Goal: Task Accomplishment & Management: Use online tool/utility

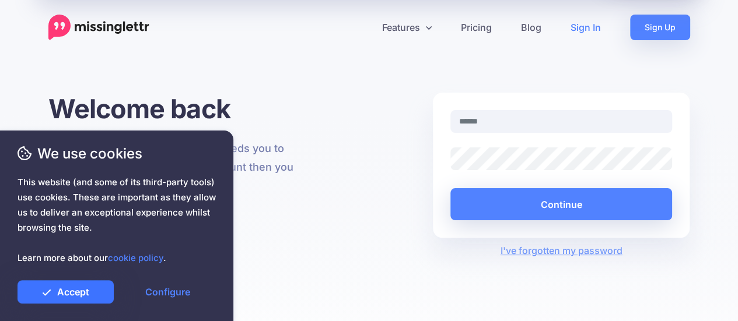
click at [71, 291] on link "Accept" at bounding box center [66, 292] width 96 height 23
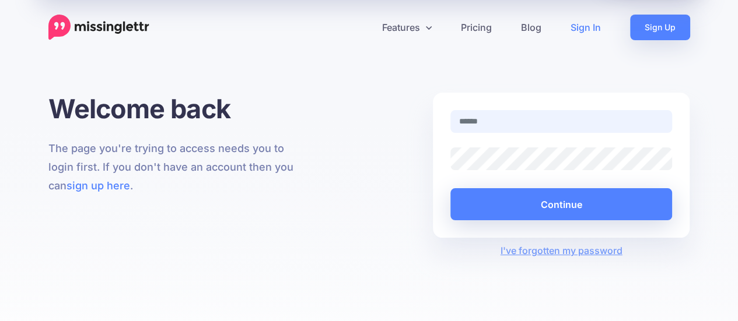
click at [534, 124] on input "text" at bounding box center [561, 121] width 222 height 23
type input "**********"
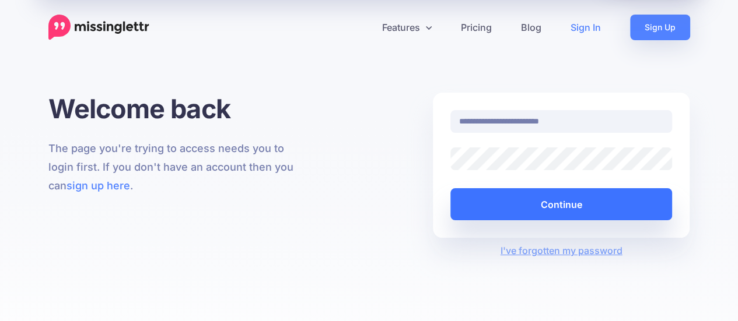
click at [564, 214] on button "Continue" at bounding box center [561, 204] width 222 height 32
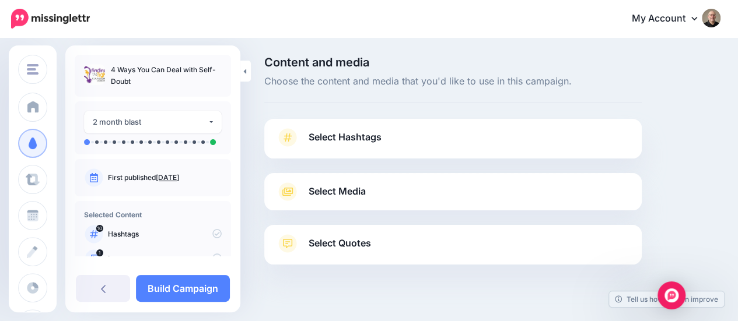
click at [342, 134] on span "Select Hashtags" at bounding box center [345, 138] width 73 height 16
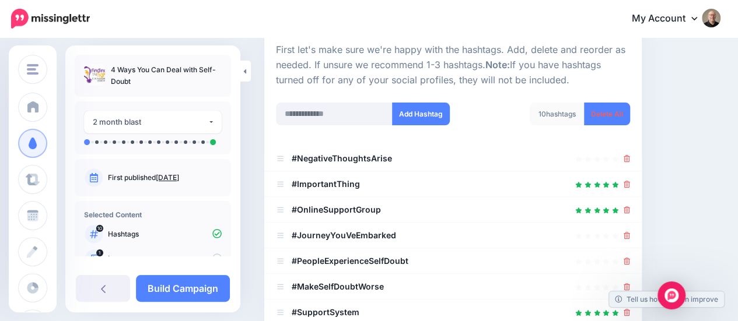
scroll to position [117, 0]
click at [630, 208] on div at bounding box center [453, 209] width 354 height 14
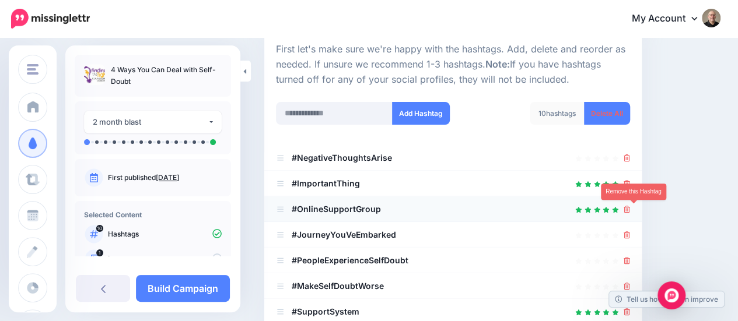
click at [630, 209] on icon at bounding box center [627, 209] width 6 height 7
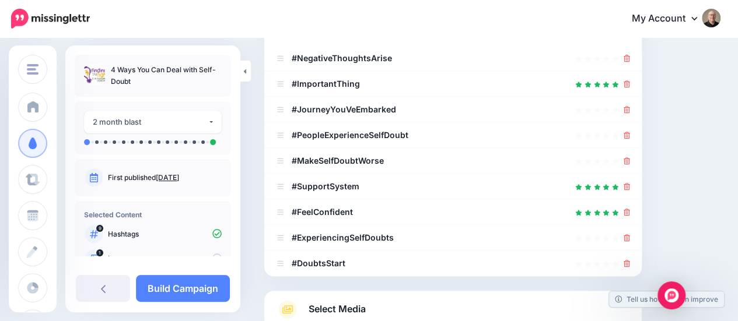
scroll to position [233, 0]
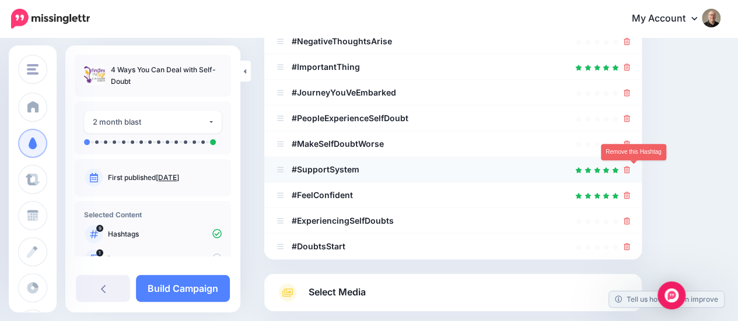
click at [630, 170] on icon at bounding box center [627, 169] width 6 height 7
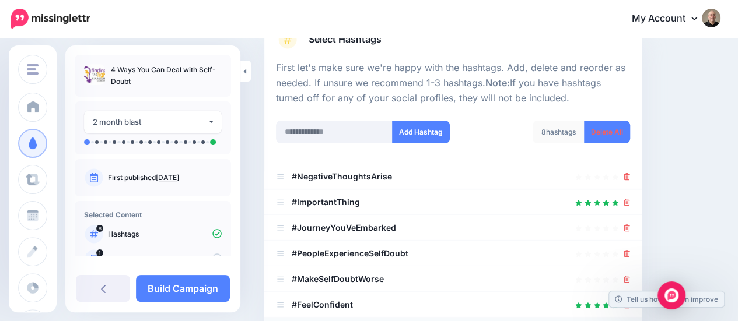
scroll to position [117, 0]
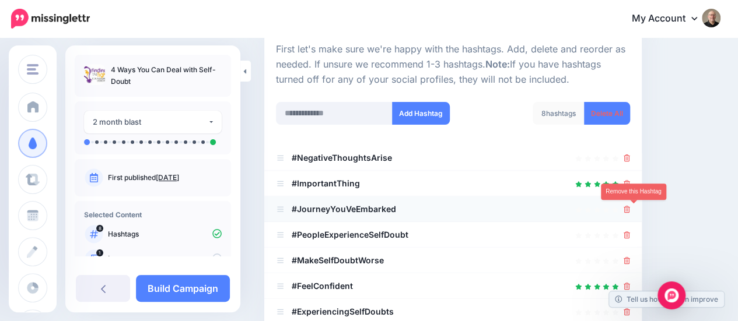
click at [630, 211] on icon at bounding box center [627, 209] width 6 height 7
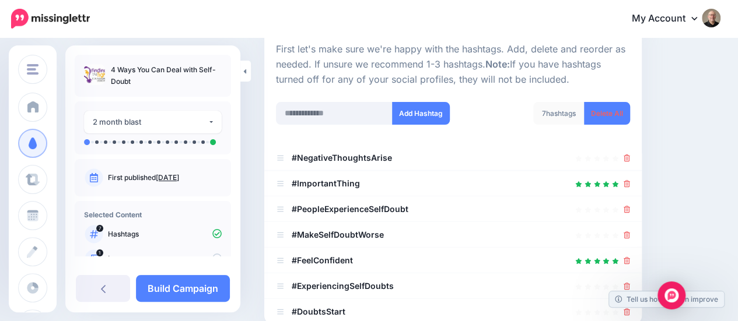
scroll to position [175, 0]
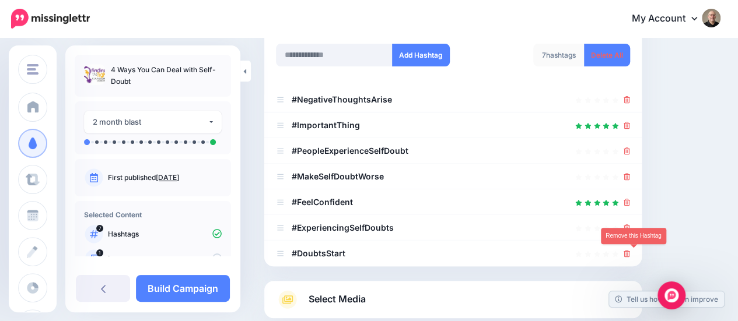
drag, startPoint x: 632, startPoint y: 251, endPoint x: 657, endPoint y: 239, distance: 27.9
click at [630, 251] on icon at bounding box center [627, 253] width 6 height 7
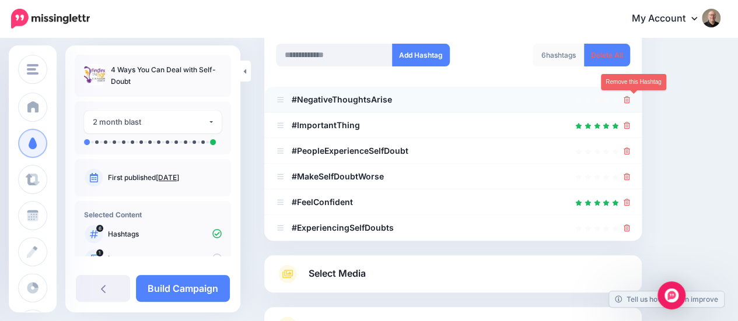
click at [630, 100] on icon at bounding box center [627, 99] width 6 height 7
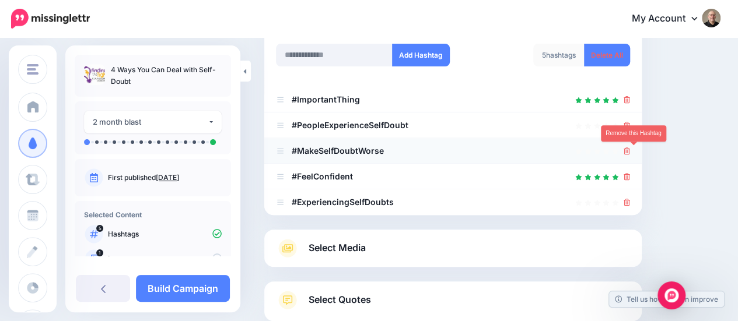
click at [630, 152] on icon at bounding box center [627, 151] width 6 height 7
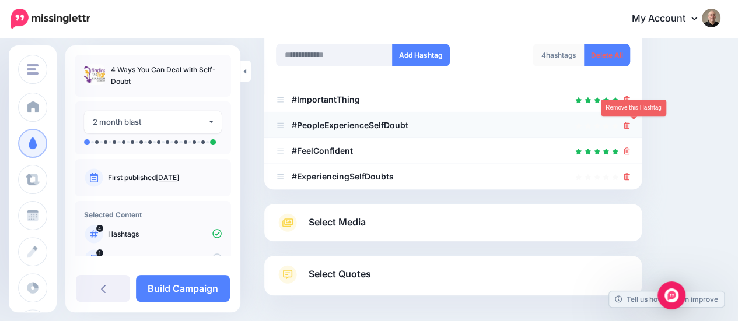
click at [630, 127] on icon at bounding box center [627, 125] width 6 height 7
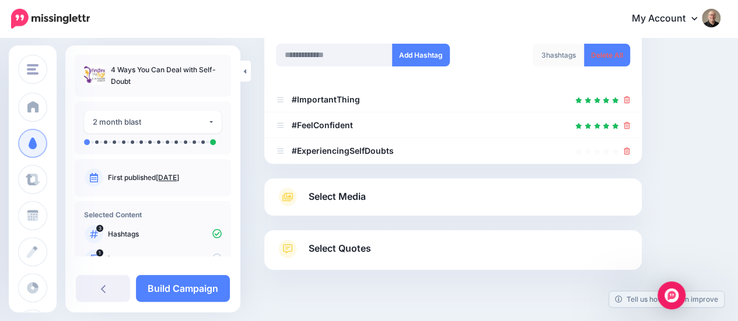
click at [334, 197] on span "Select Media" at bounding box center [337, 197] width 57 height 16
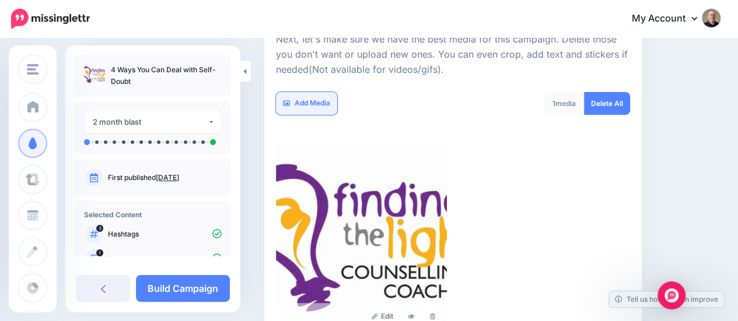
click at [321, 107] on link "Add Media" at bounding box center [306, 103] width 61 height 23
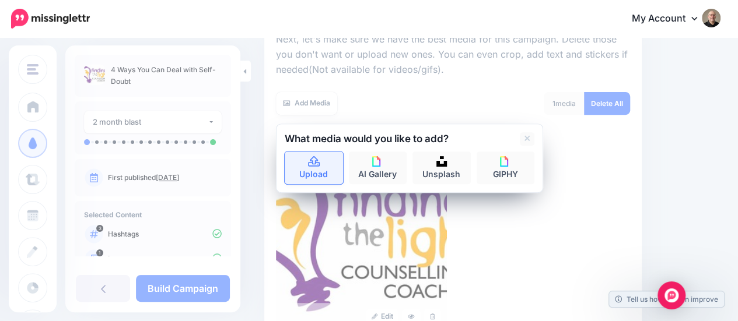
click at [316, 167] on link "Upload" at bounding box center [314, 168] width 58 height 33
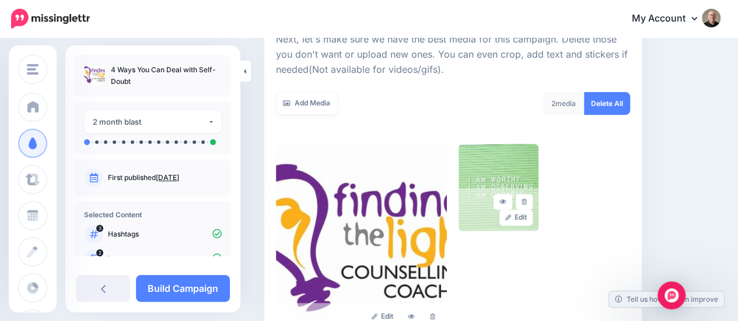
scroll to position [319, 0]
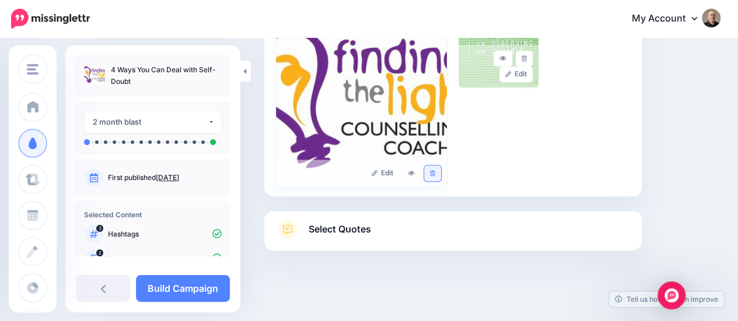
click at [435, 174] on icon at bounding box center [432, 173] width 5 height 6
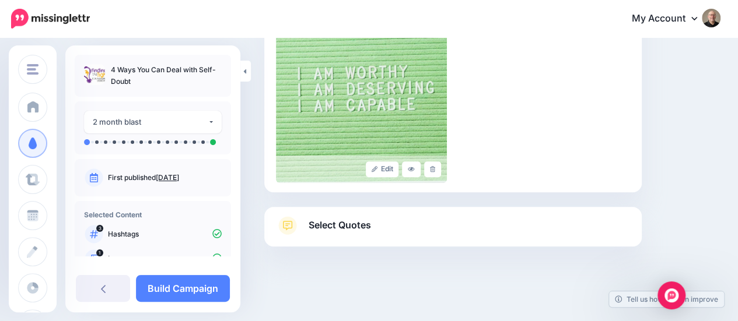
scroll to position [323, 0]
click at [359, 229] on span "Select Quotes" at bounding box center [340, 225] width 62 height 16
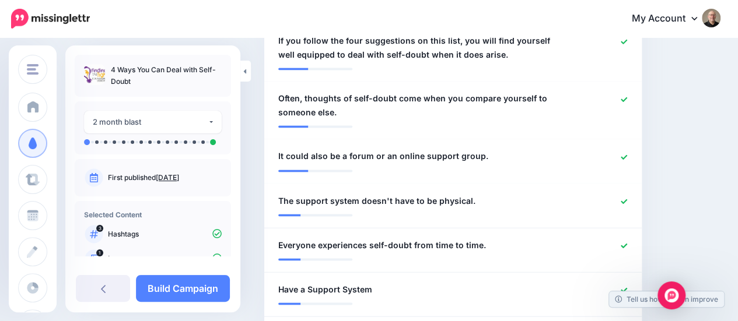
scroll to position [1023, 0]
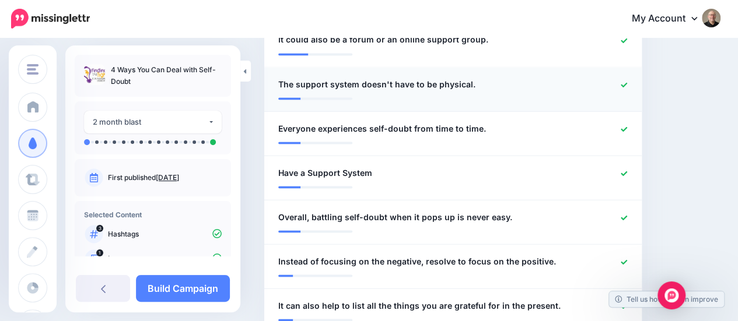
click at [627, 84] on icon at bounding box center [624, 84] width 6 height 5
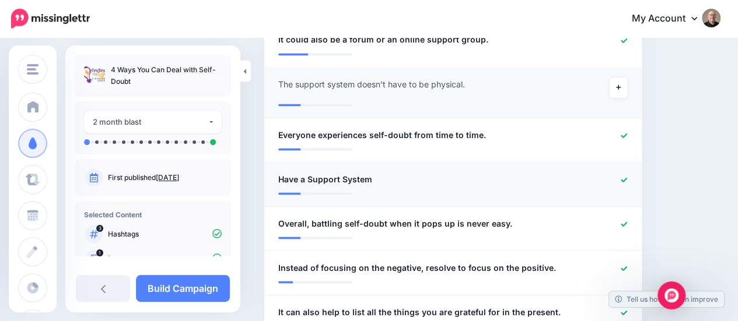
click at [627, 177] on icon at bounding box center [624, 180] width 6 height 6
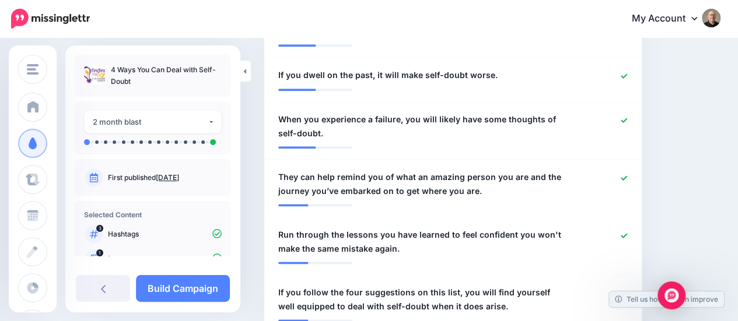
scroll to position [673, 0]
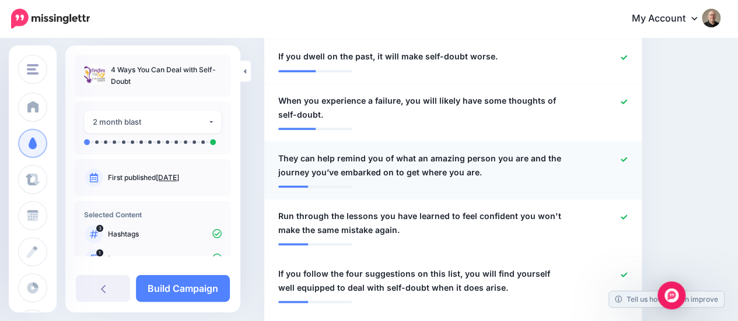
click at [627, 159] on icon at bounding box center [624, 159] width 6 height 5
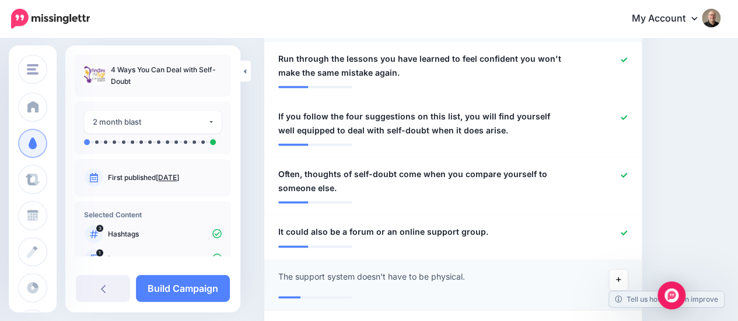
scroll to position [848, 0]
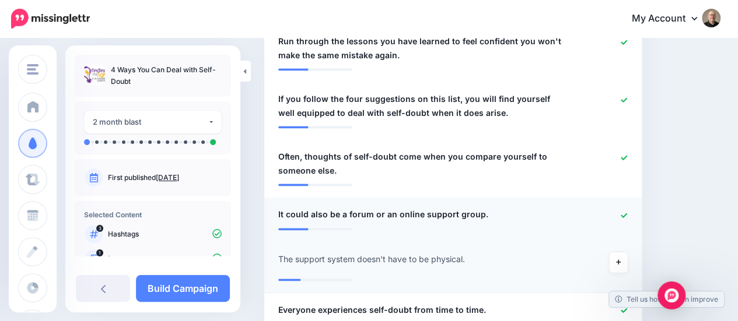
click at [627, 214] on icon at bounding box center [624, 215] width 6 height 6
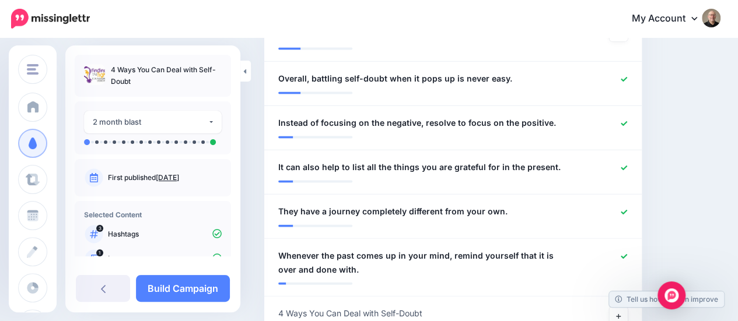
scroll to position [1198, 0]
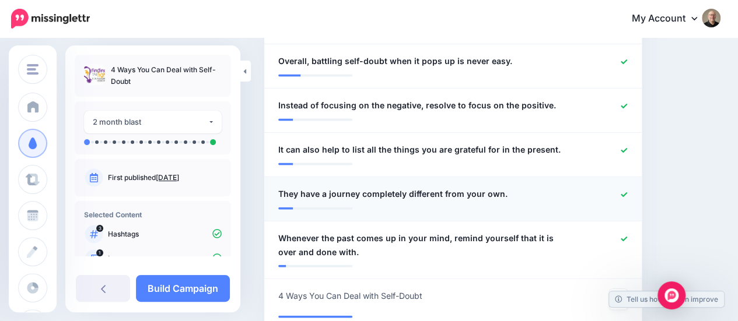
click at [627, 193] on icon at bounding box center [624, 195] width 6 height 5
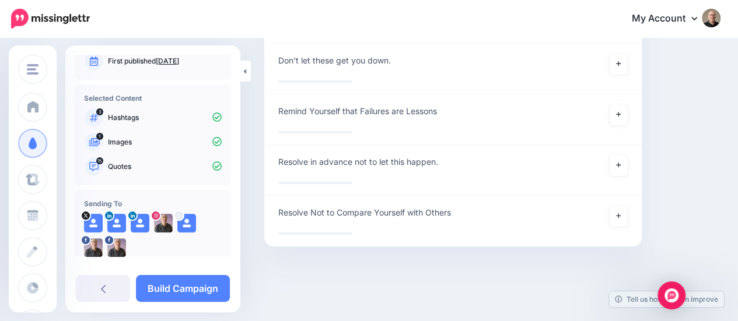
scroll to position [137, 0]
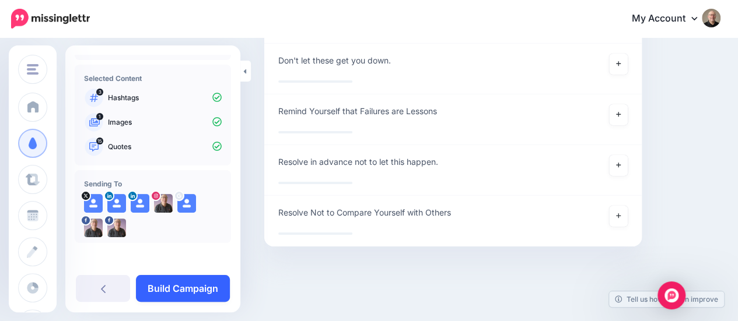
click at [180, 289] on link "Build Campaign" at bounding box center [183, 288] width 94 height 27
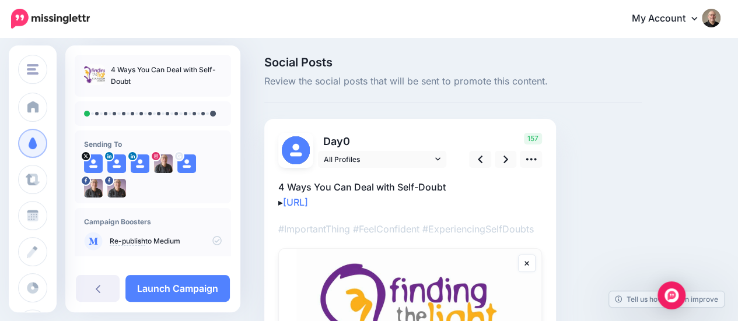
scroll to position [117, 0]
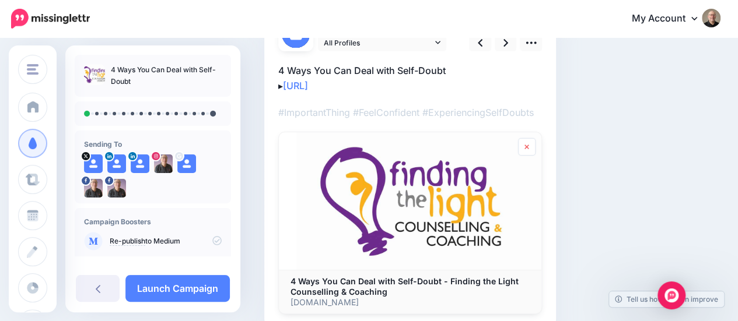
click at [526, 148] on icon at bounding box center [527, 147] width 4 height 5
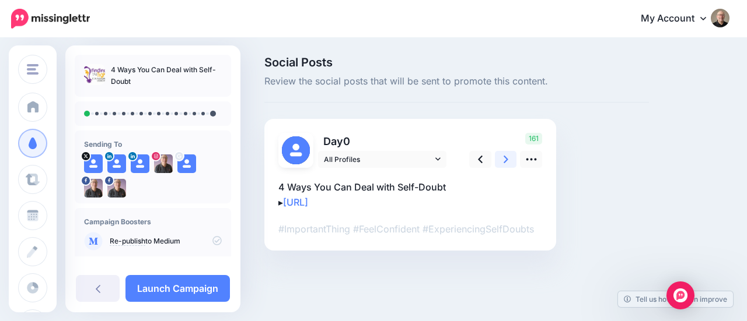
click at [505, 159] on icon at bounding box center [506, 159] width 5 height 12
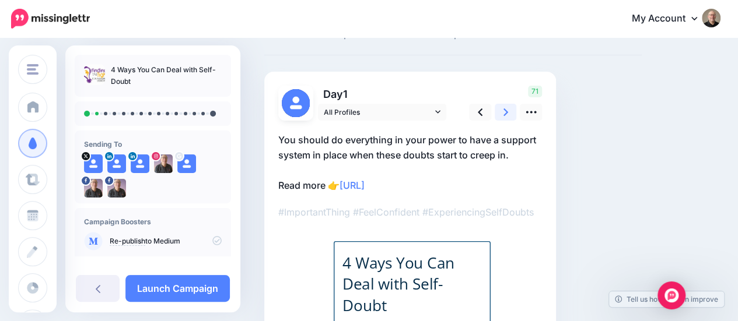
scroll to position [58, 0]
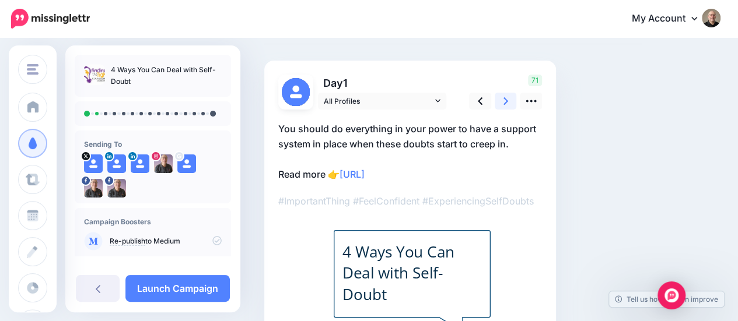
click at [506, 101] on icon at bounding box center [506, 101] width 5 height 8
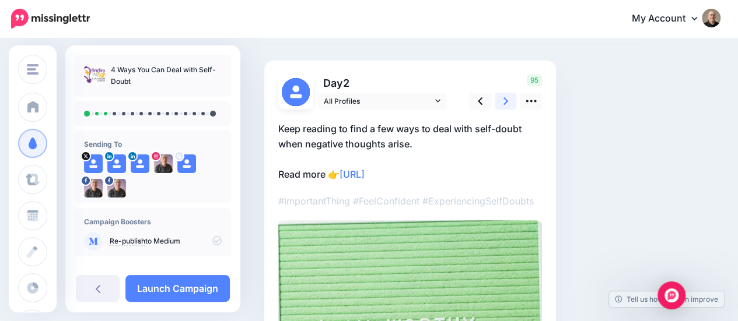
click at [504, 99] on icon at bounding box center [506, 101] width 5 height 12
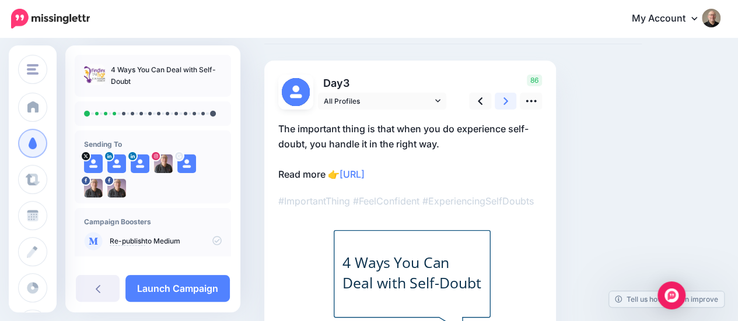
click at [506, 102] on icon at bounding box center [506, 101] width 5 height 8
click at [504, 100] on icon at bounding box center [506, 101] width 5 height 12
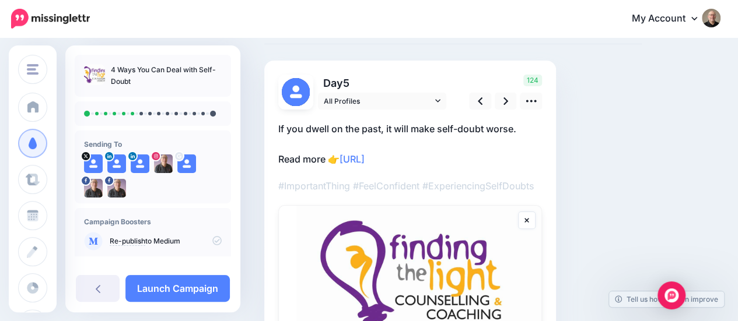
click at [527, 222] on icon at bounding box center [527, 220] width 5 height 7
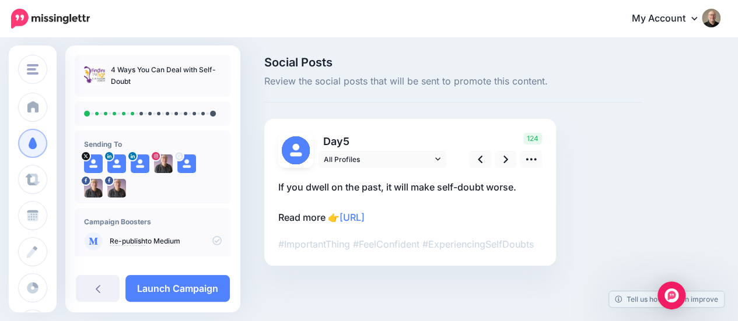
scroll to position [0, 0]
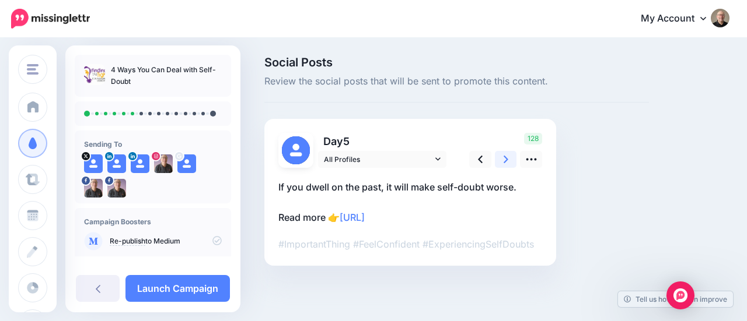
click at [503, 159] on link at bounding box center [506, 159] width 22 height 17
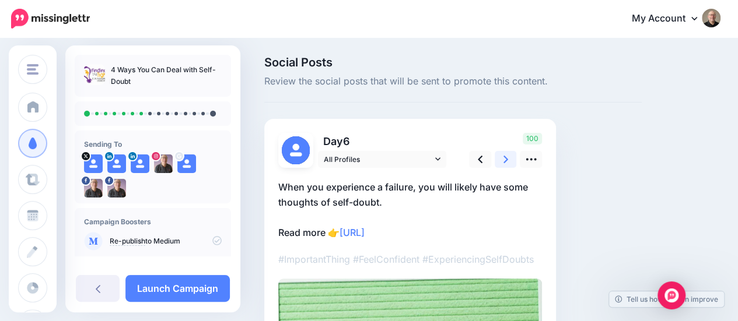
click at [505, 158] on icon at bounding box center [506, 159] width 5 height 12
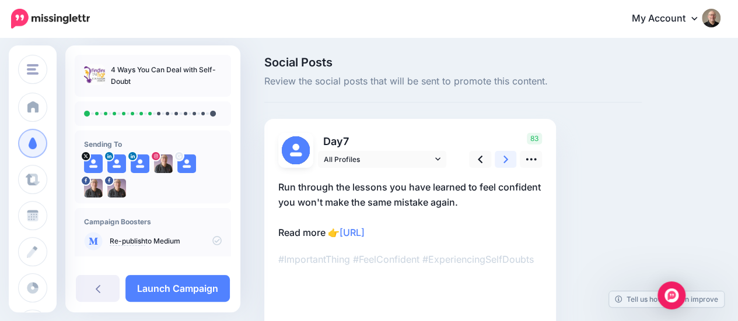
scroll to position [58, 0]
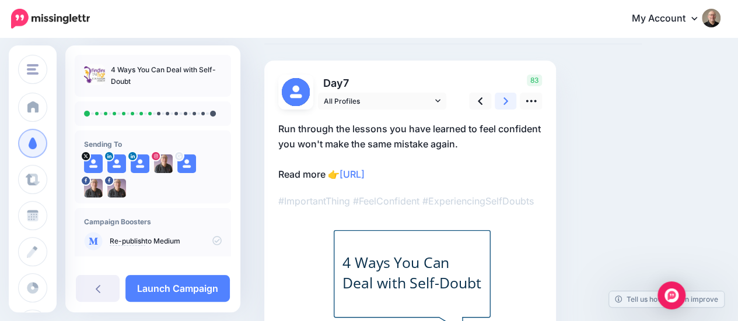
click at [504, 102] on icon at bounding box center [506, 101] width 5 height 12
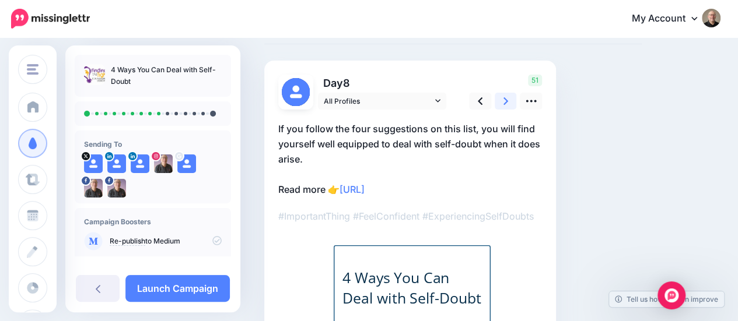
click at [505, 101] on icon at bounding box center [506, 101] width 5 height 12
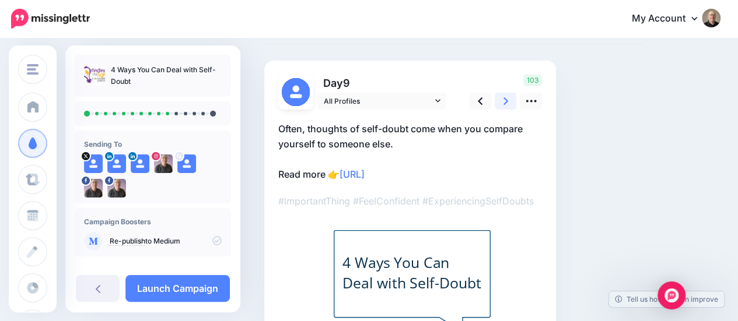
click at [504, 101] on icon at bounding box center [506, 101] width 5 height 12
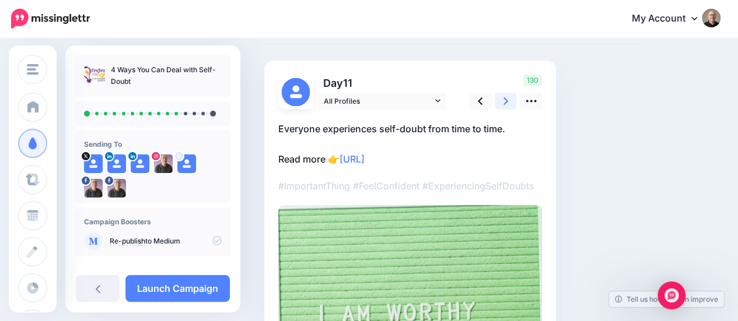
click at [504, 101] on icon at bounding box center [506, 101] width 5 height 12
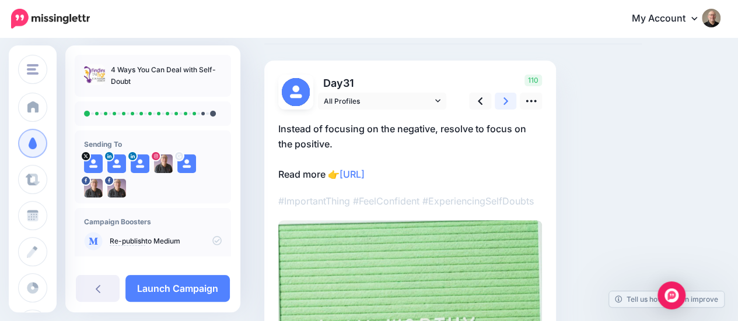
click at [504, 101] on icon at bounding box center [506, 101] width 5 height 12
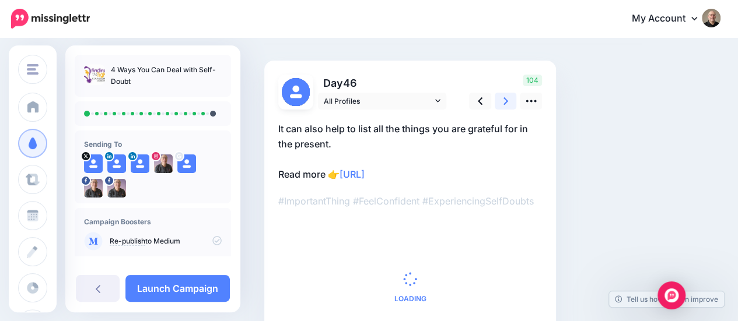
click at [504, 101] on icon at bounding box center [506, 101] width 5 height 12
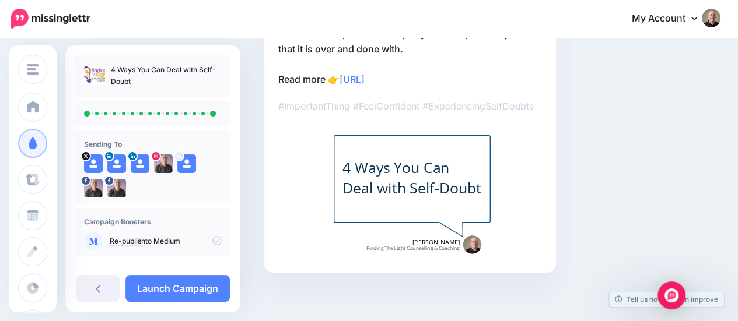
scroll to position [157, 0]
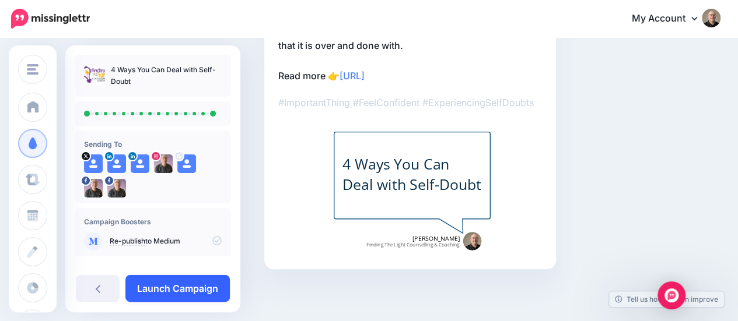
click at [170, 290] on link "Launch Campaign" at bounding box center [177, 288] width 104 height 27
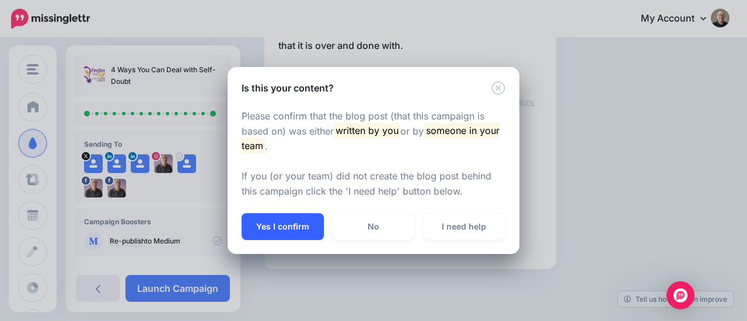
click at [280, 225] on button "Yes I confirm" at bounding box center [283, 227] width 82 height 27
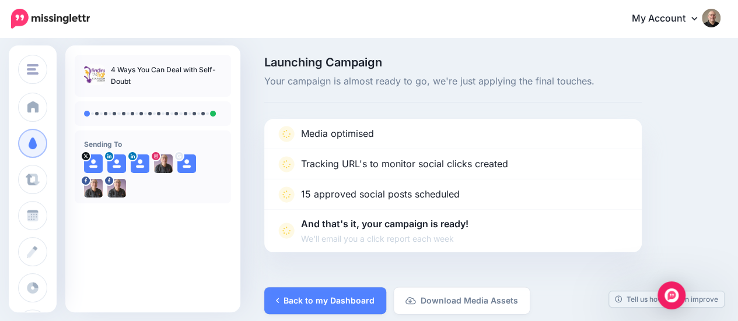
scroll to position [10, 0]
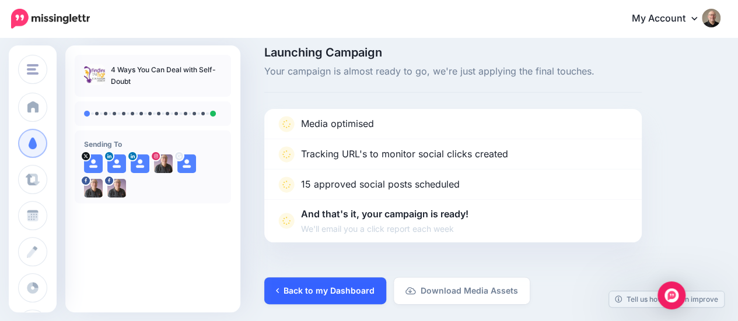
click at [344, 292] on link "Back to my Dashboard" at bounding box center [325, 291] width 122 height 27
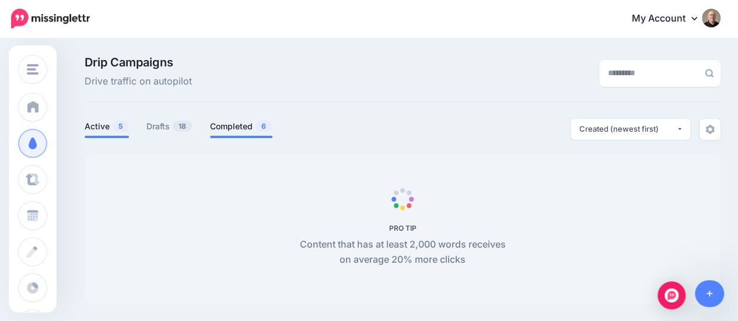
click at [223, 129] on link "Completed 6" at bounding box center [241, 127] width 62 height 14
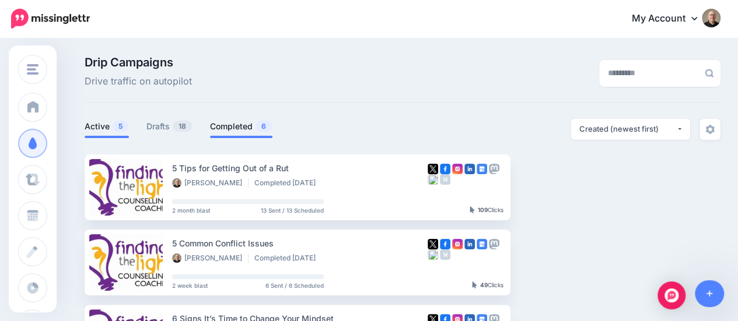
click at [104, 125] on link "Active 5" at bounding box center [107, 127] width 44 height 14
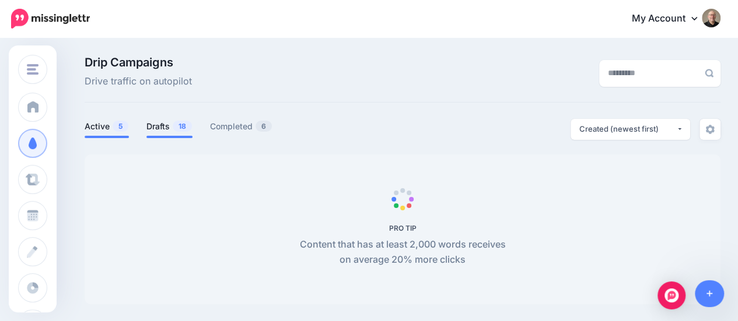
click at [159, 124] on link "Drafts 18" at bounding box center [169, 127] width 46 height 14
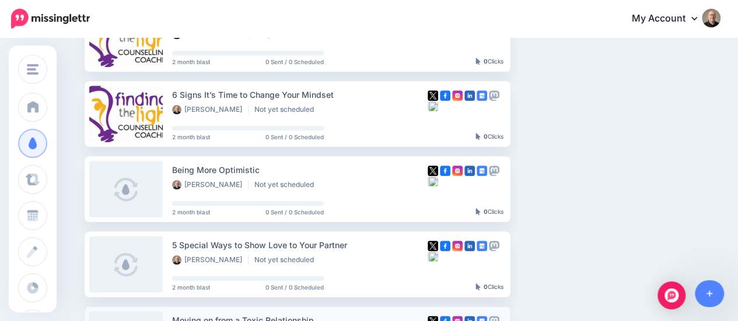
scroll to position [408, 0]
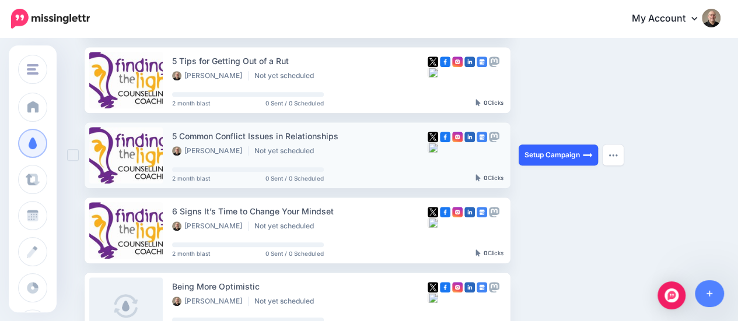
click at [540, 156] on link "Setup Campaign" at bounding box center [558, 155] width 79 height 21
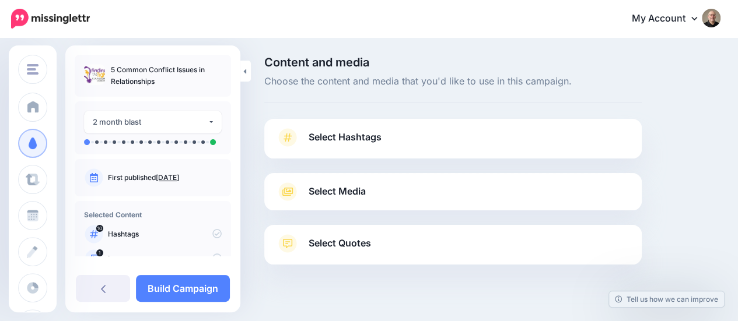
click at [351, 139] on span "Select Hashtags" at bounding box center [345, 138] width 73 height 16
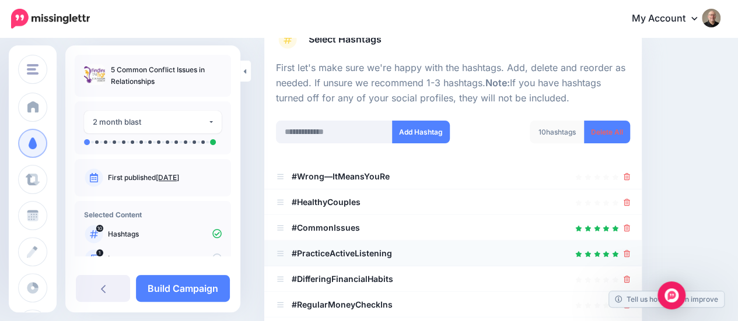
scroll to position [117, 0]
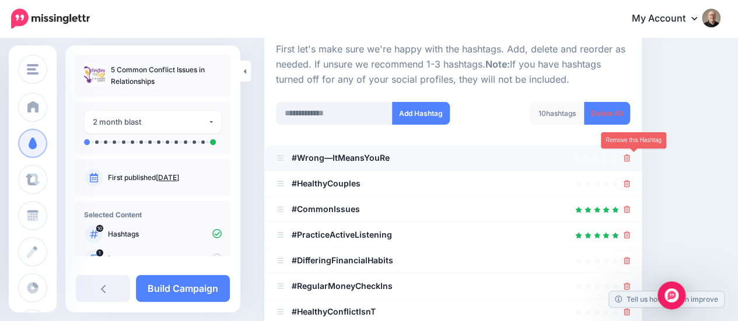
click at [630, 159] on icon at bounding box center [627, 158] width 6 height 7
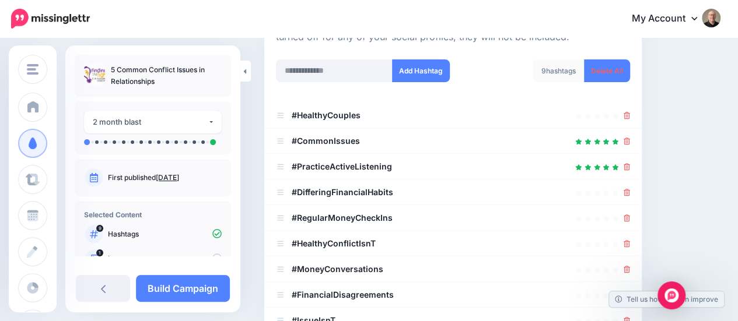
scroll to position [175, 0]
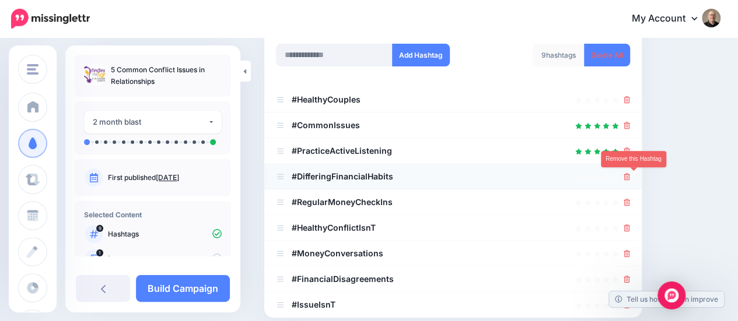
click at [630, 175] on icon at bounding box center [627, 176] width 6 height 7
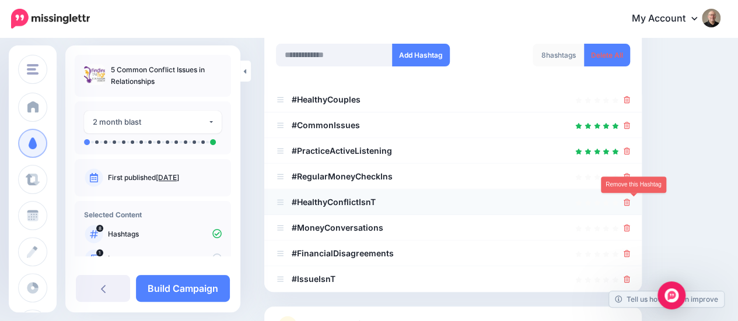
click at [630, 199] on icon at bounding box center [627, 202] width 6 height 7
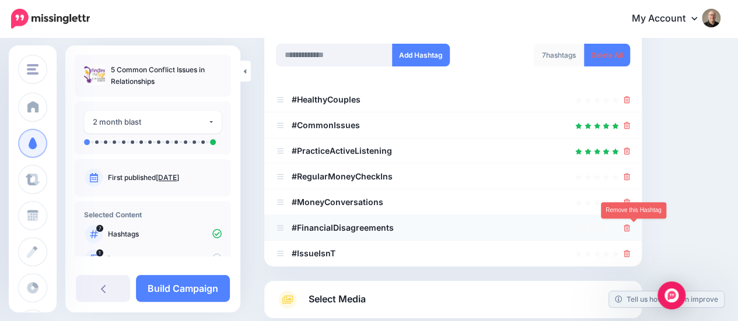
click at [630, 228] on icon at bounding box center [627, 228] width 6 height 7
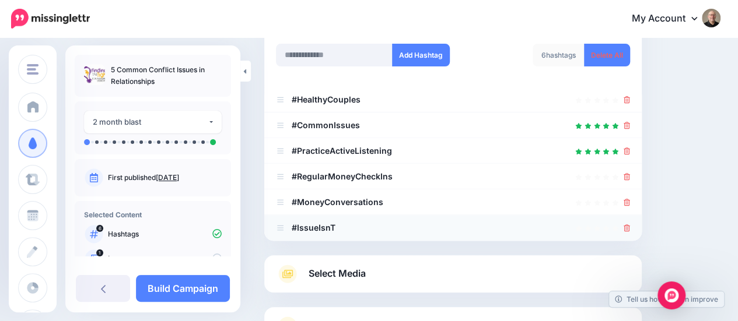
click at [629, 226] on div at bounding box center [453, 228] width 354 height 14
click at [630, 230] on icon at bounding box center [627, 228] width 6 height 7
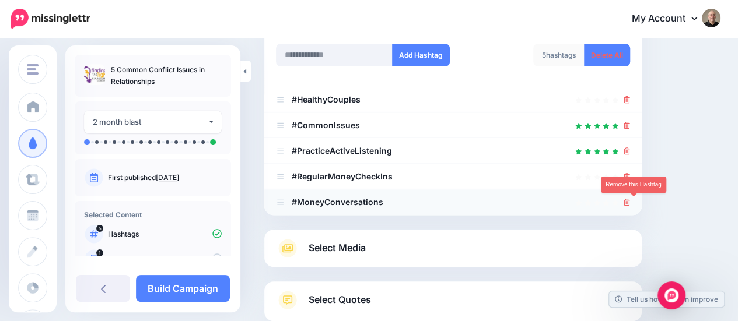
click at [630, 202] on icon at bounding box center [627, 202] width 6 height 7
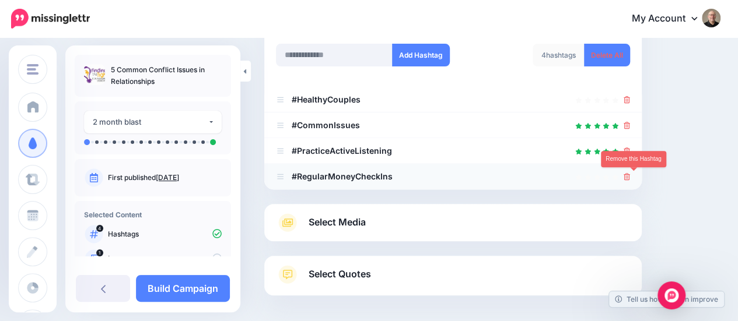
click at [630, 174] on icon at bounding box center [627, 176] width 6 height 7
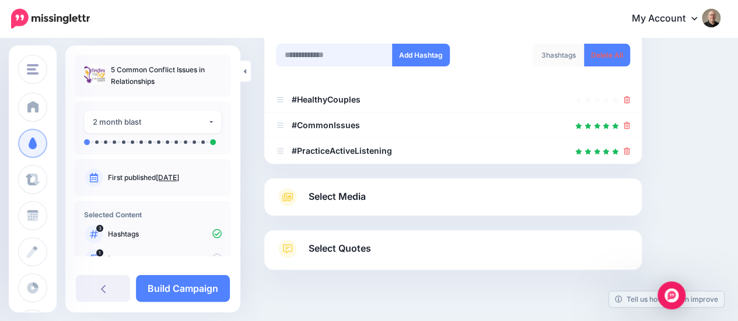
click at [306, 53] on input "text" at bounding box center [334, 55] width 117 height 23
type input "**********"
click at [417, 58] on button "Add Hashtag" at bounding box center [421, 55] width 58 height 23
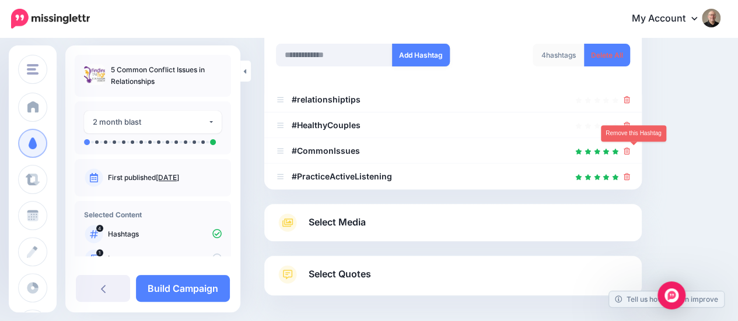
scroll to position [225, 0]
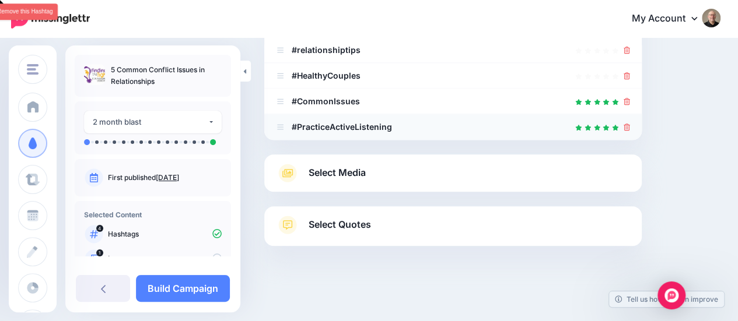
click at [630, 125] on icon at bounding box center [627, 127] width 6 height 7
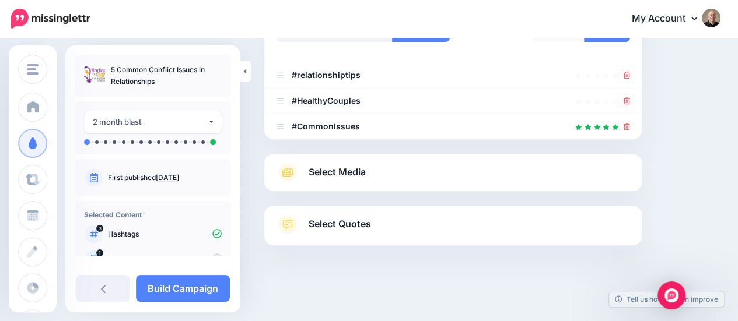
scroll to position [199, 0]
click at [630, 125] on icon at bounding box center [627, 127] width 6 height 7
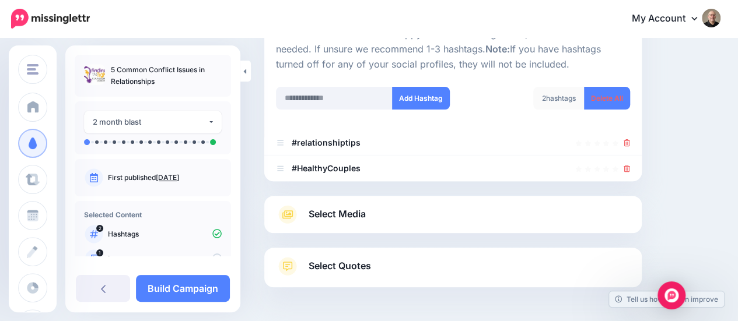
scroll to position [115, 0]
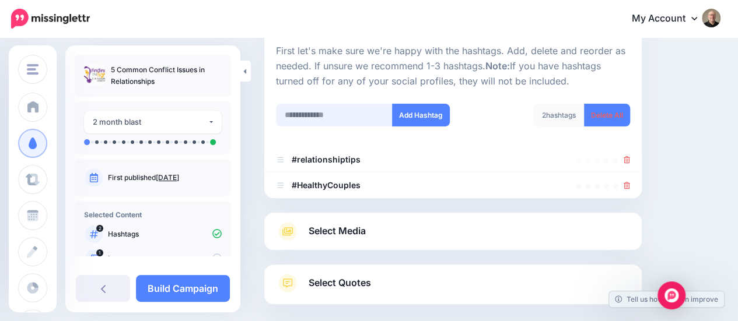
click at [308, 116] on input "text" at bounding box center [334, 115] width 117 height 23
type input "**********"
drag, startPoint x: 437, startPoint y: 115, endPoint x: 432, endPoint y: 122, distance: 8.8
click at [436, 115] on button "Add Hashtag" at bounding box center [421, 115] width 58 height 23
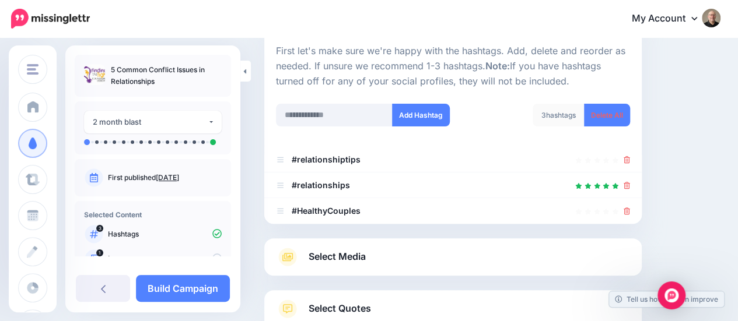
scroll to position [199, 0]
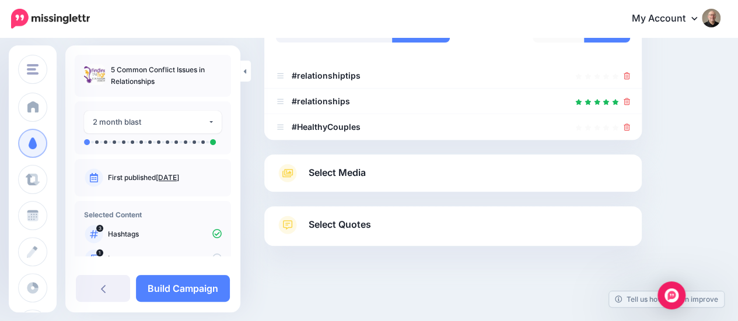
click at [355, 172] on span "Select Media" at bounding box center [337, 173] width 57 height 16
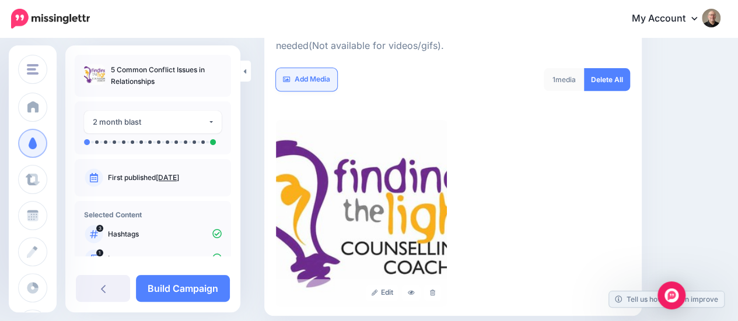
click at [322, 75] on link "Add Media" at bounding box center [306, 79] width 61 height 23
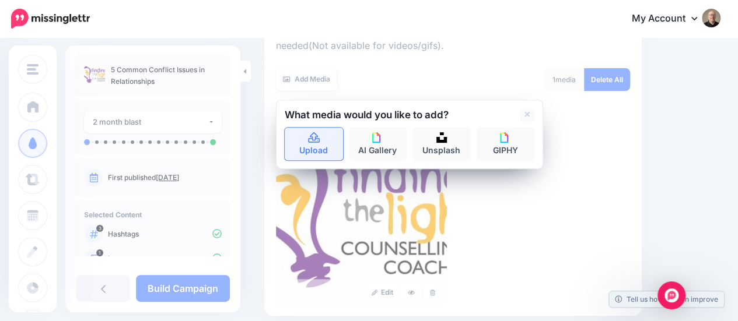
click at [316, 145] on link "Upload" at bounding box center [314, 144] width 58 height 33
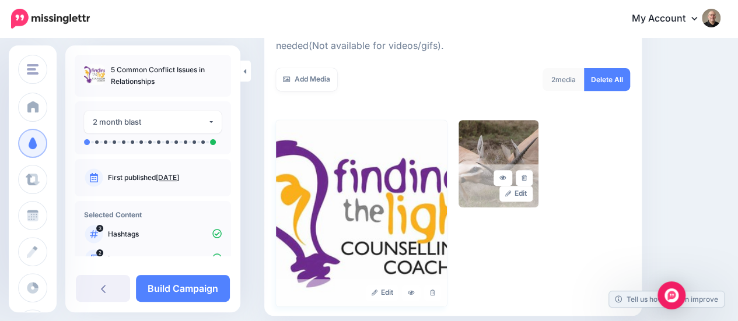
scroll to position [319, 0]
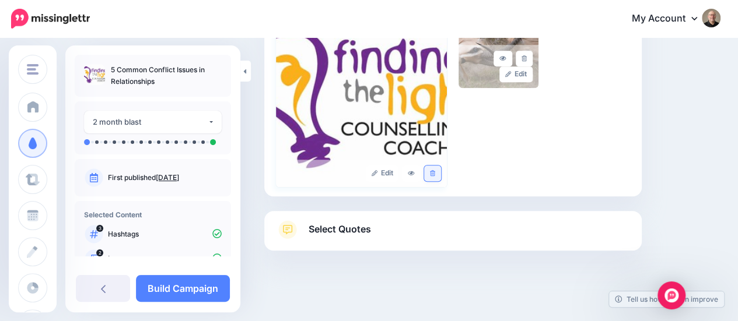
click at [435, 170] on icon at bounding box center [432, 173] width 5 height 6
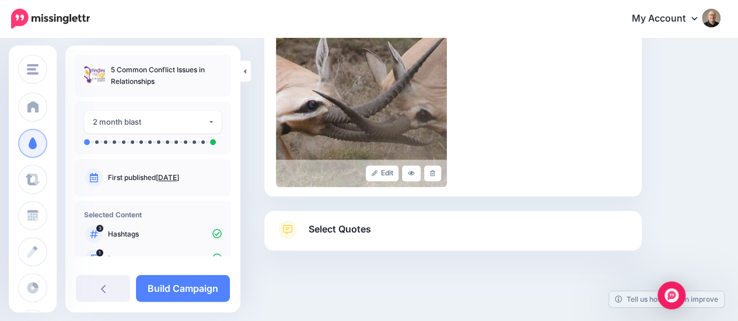
click at [344, 229] on span "Select Quotes" at bounding box center [340, 230] width 62 height 16
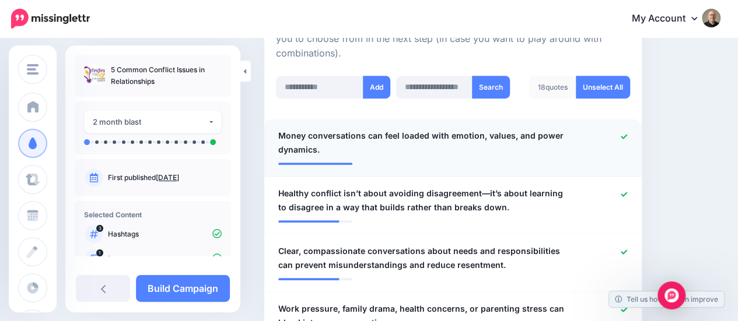
click at [627, 137] on icon at bounding box center [624, 137] width 6 height 6
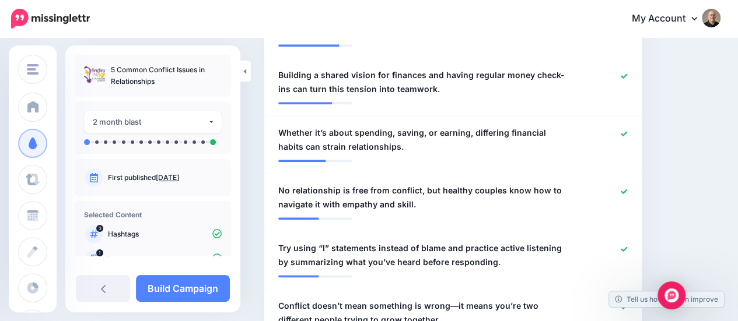
scroll to position [552, 0]
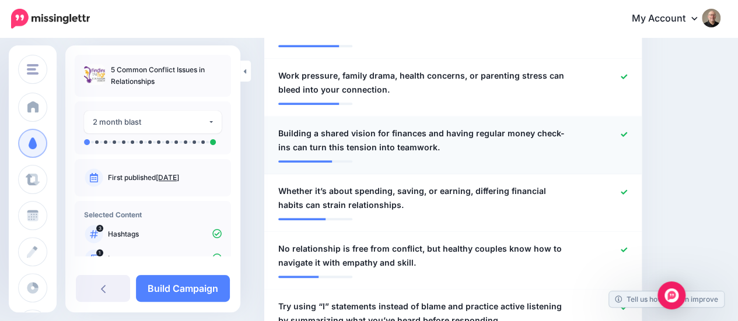
click at [627, 135] on icon at bounding box center [624, 134] width 6 height 5
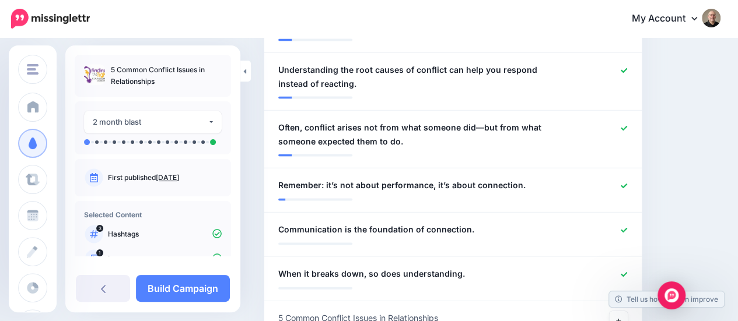
scroll to position [1194, 0]
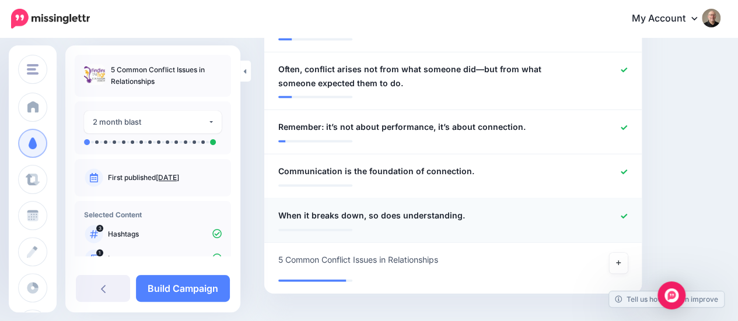
click at [627, 214] on icon at bounding box center [624, 216] width 6 height 5
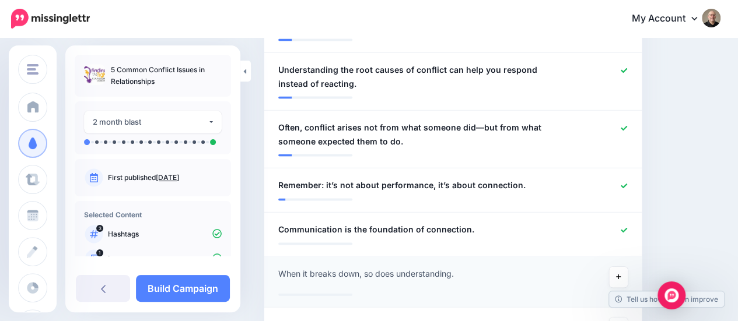
scroll to position [1221, 0]
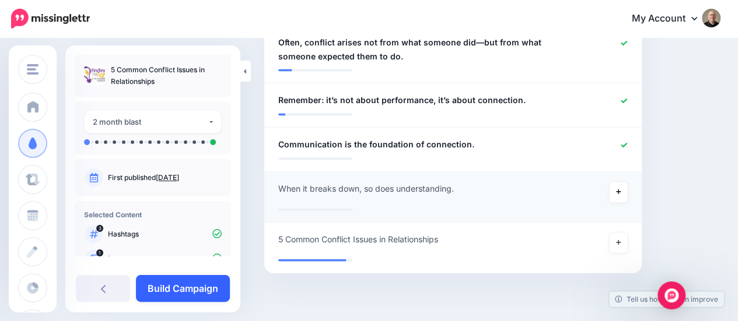
click at [193, 286] on link "Build Campaign" at bounding box center [183, 288] width 94 height 27
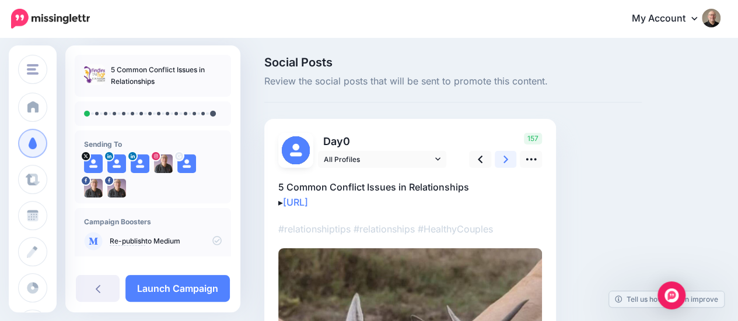
click at [508, 160] on icon at bounding box center [506, 159] width 5 height 12
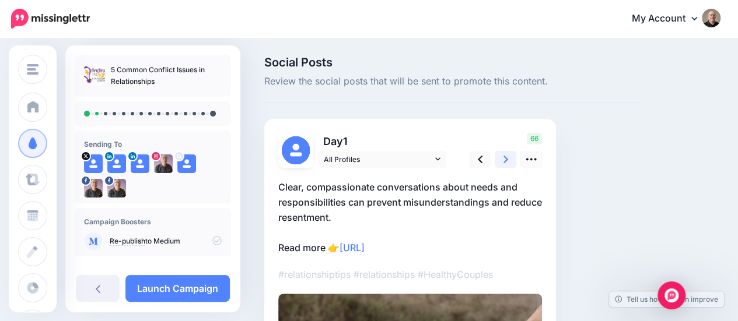
click at [506, 160] on icon at bounding box center [506, 160] width 5 height 8
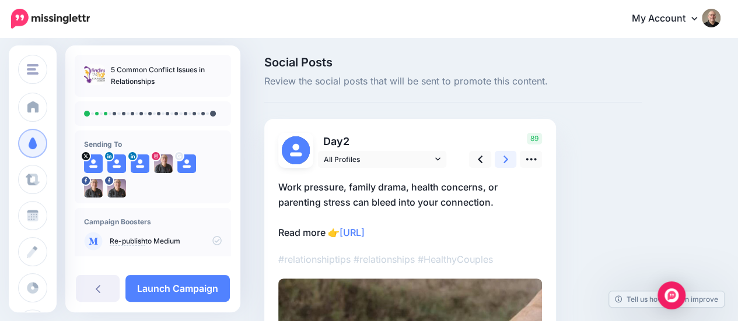
click at [506, 160] on icon at bounding box center [506, 160] width 5 height 8
click at [505, 159] on icon at bounding box center [506, 159] width 5 height 12
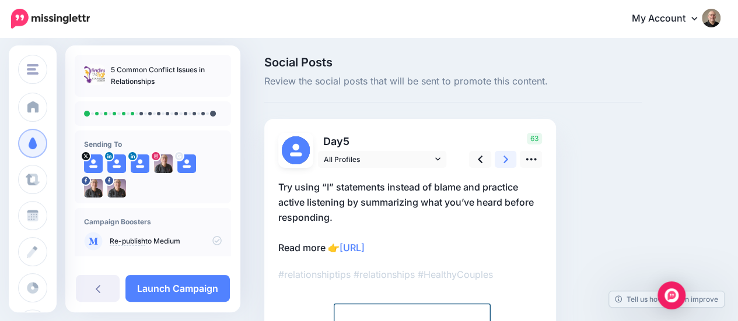
click at [505, 158] on icon at bounding box center [506, 160] width 5 height 8
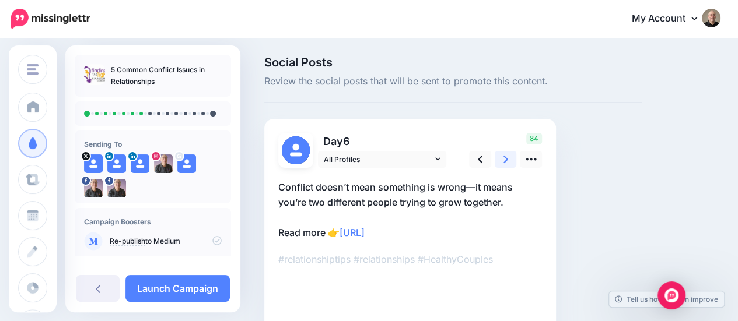
click at [505, 158] on icon at bounding box center [506, 160] width 5 height 8
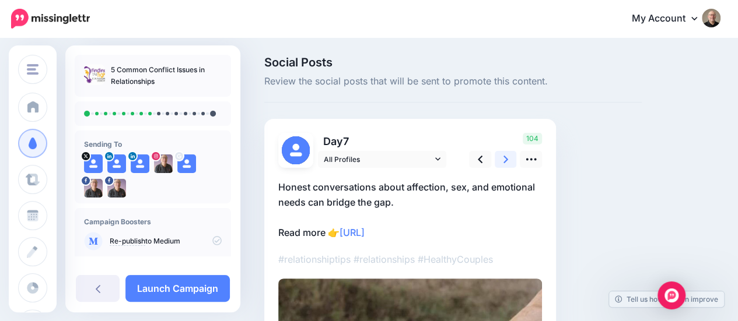
click at [505, 158] on icon at bounding box center [506, 160] width 5 height 8
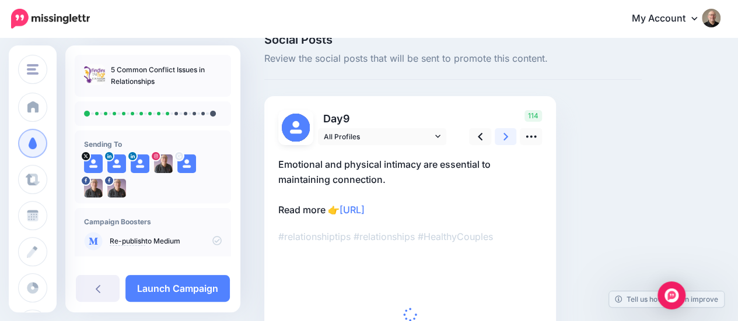
scroll to position [58, 0]
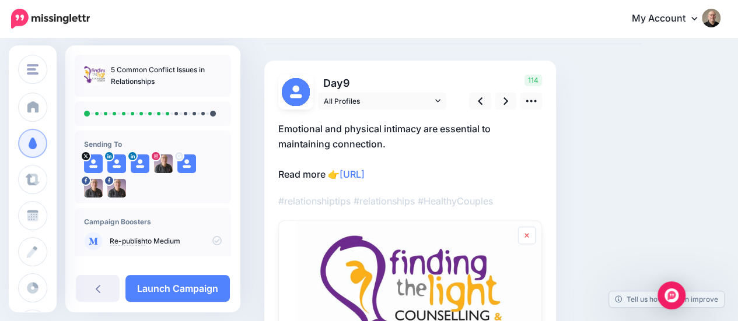
click at [526, 234] on icon at bounding box center [527, 235] width 4 height 5
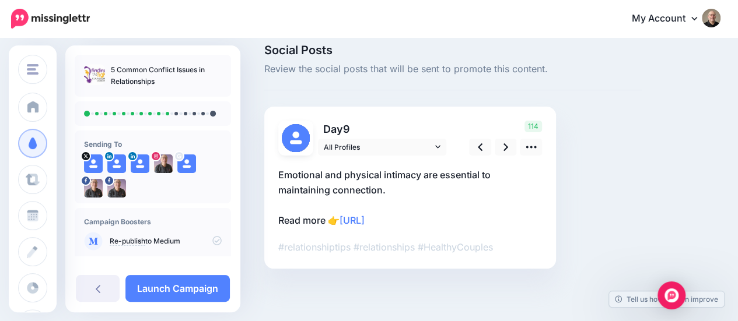
scroll to position [12, 0]
click at [484, 149] on link at bounding box center [480, 147] width 22 height 17
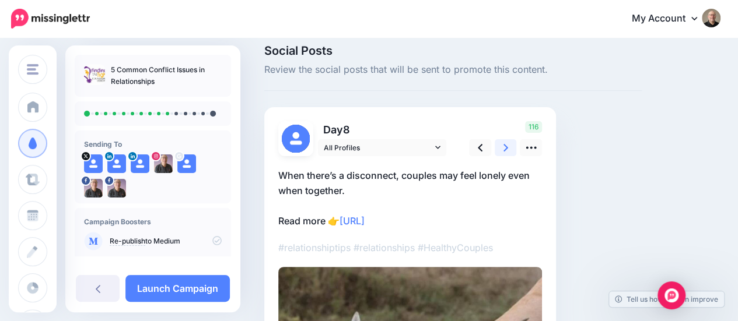
click at [501, 150] on link at bounding box center [506, 147] width 22 height 17
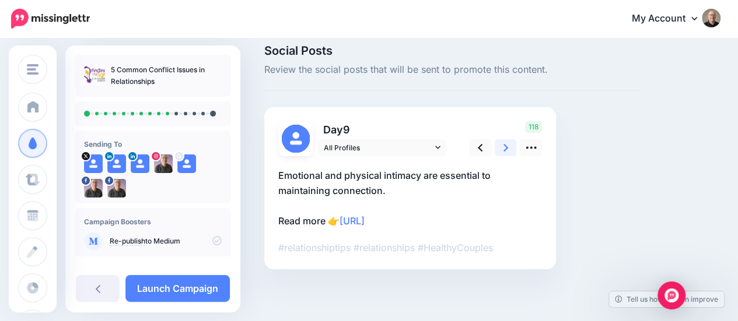
click at [505, 146] on icon at bounding box center [506, 148] width 5 height 12
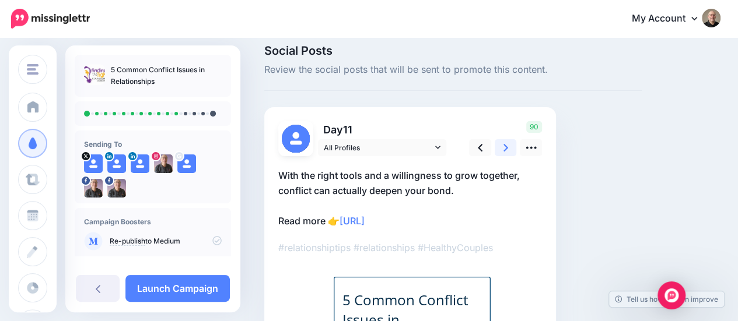
click at [504, 146] on icon at bounding box center [506, 148] width 5 height 12
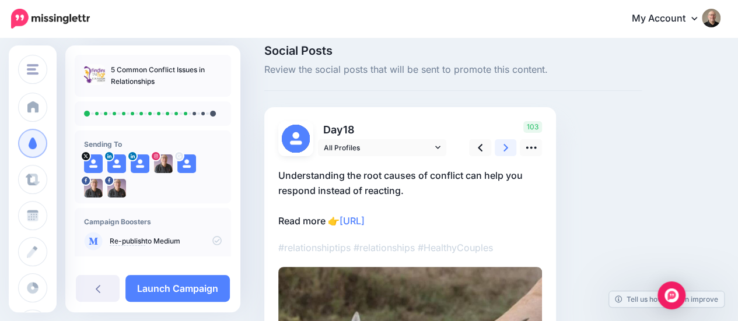
click at [504, 146] on icon at bounding box center [506, 148] width 5 height 12
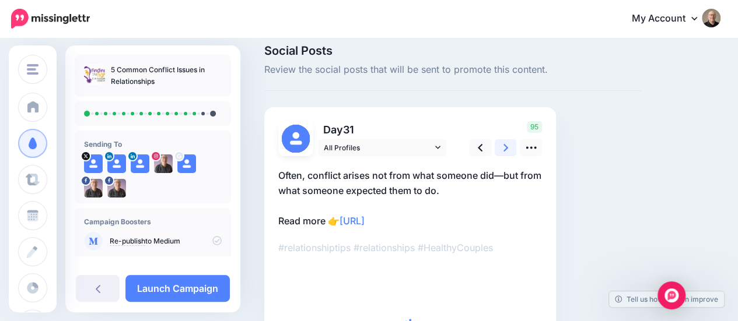
click at [504, 146] on icon at bounding box center [506, 148] width 5 height 12
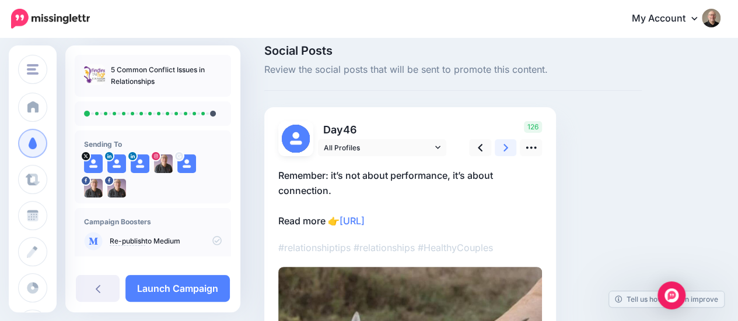
click at [504, 146] on icon at bounding box center [506, 148] width 5 height 12
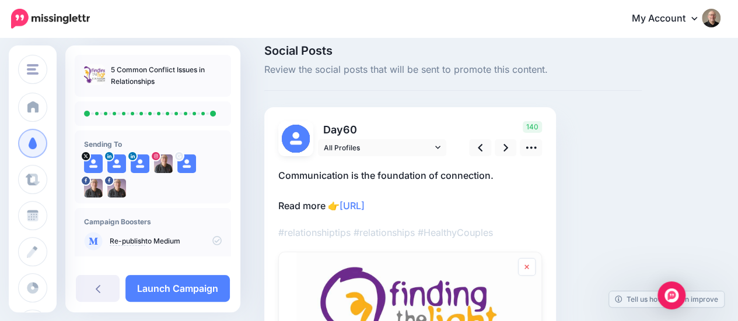
click at [526, 268] on icon at bounding box center [527, 267] width 5 height 7
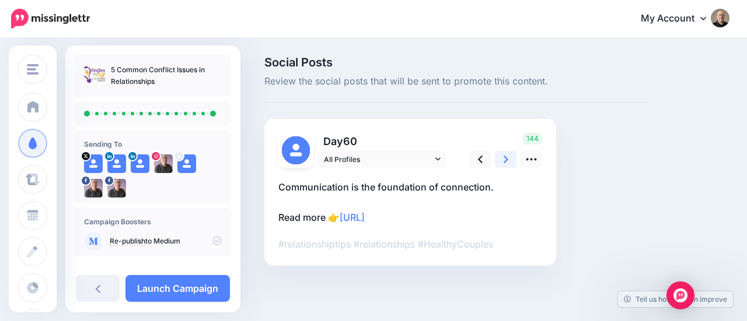
click at [505, 159] on icon at bounding box center [506, 159] width 5 height 12
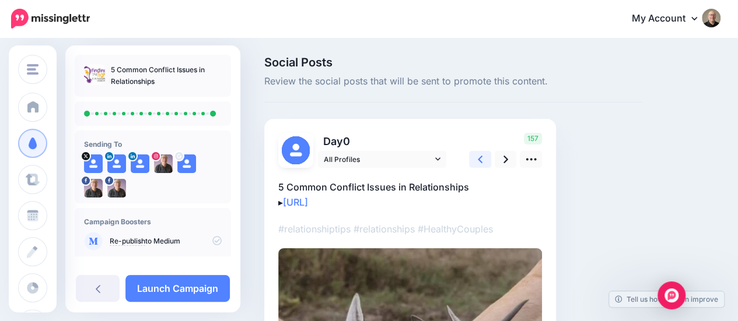
click at [480, 159] on icon at bounding box center [480, 160] width 5 height 8
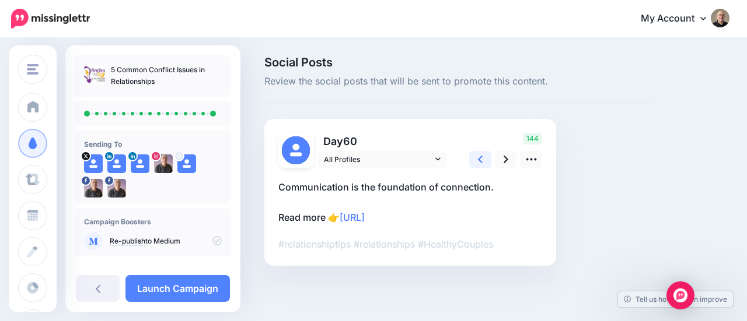
click at [480, 159] on icon at bounding box center [480, 160] width 5 height 8
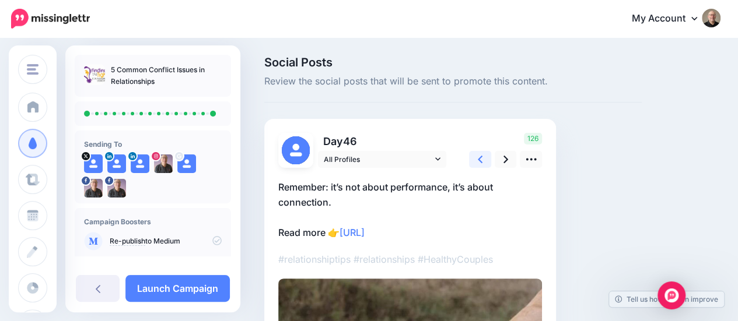
click at [480, 159] on icon at bounding box center [480, 160] width 5 height 8
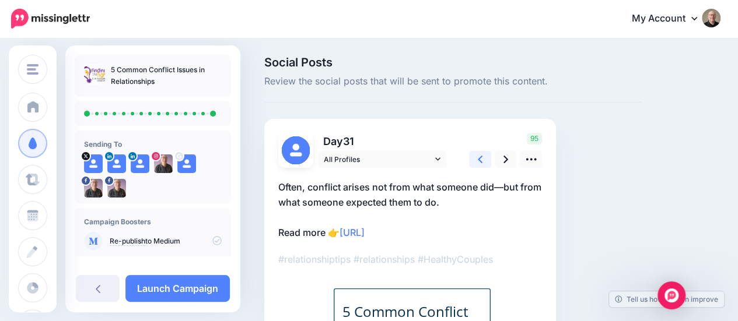
click at [480, 159] on icon at bounding box center [480, 160] width 5 height 8
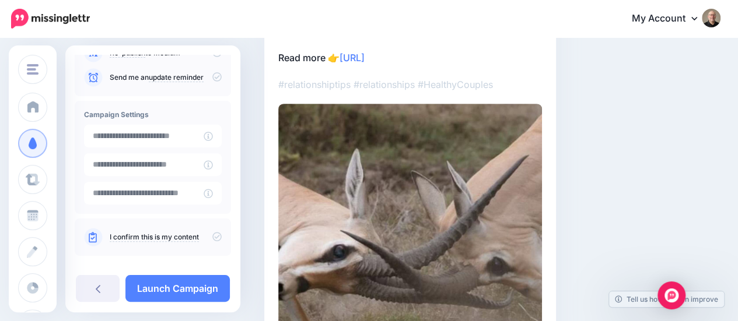
scroll to position [201, 0]
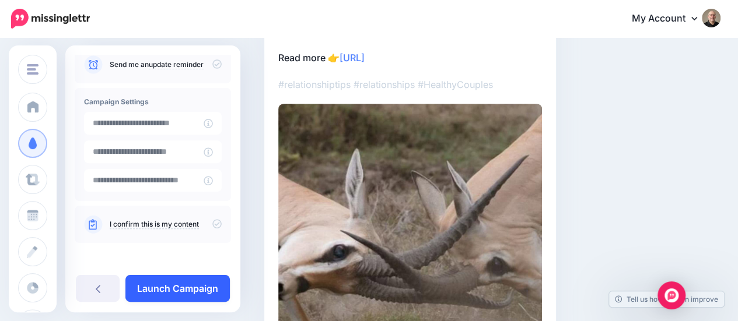
click at [184, 289] on link "Launch Campaign" at bounding box center [177, 288] width 104 height 27
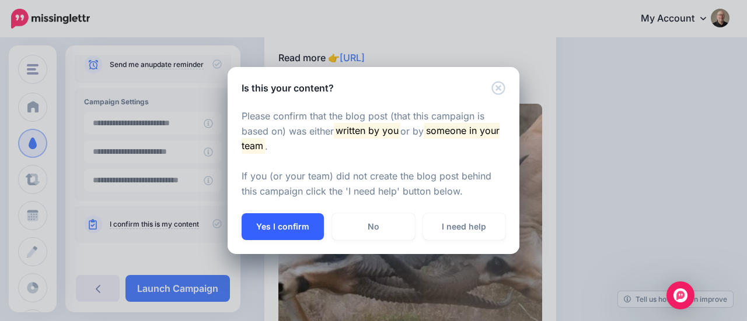
click at [305, 226] on button "Yes I confirm" at bounding box center [283, 227] width 82 height 27
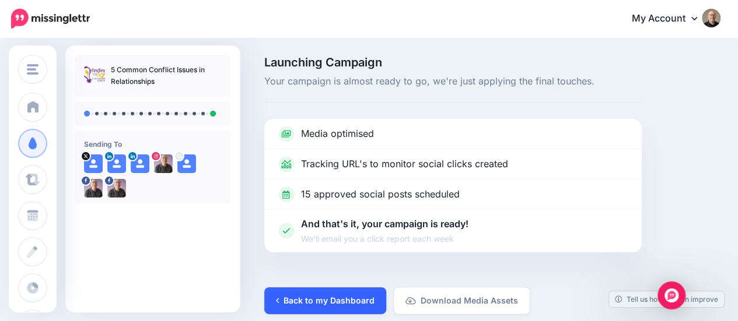
click at [333, 300] on link "Back to my Dashboard" at bounding box center [325, 301] width 122 height 27
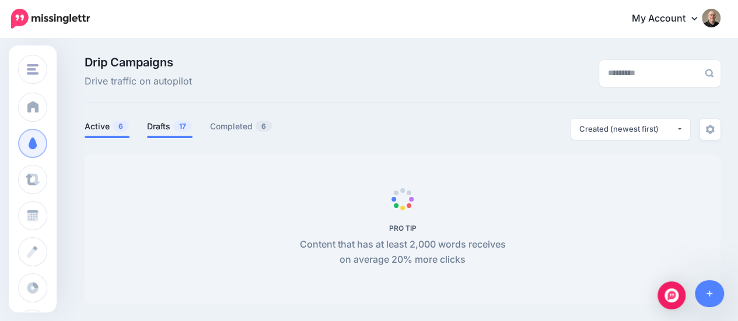
click at [159, 125] on link "Drafts 17" at bounding box center [170, 127] width 46 height 14
click at [163, 126] on link "Drafts 17" at bounding box center [170, 127] width 46 height 14
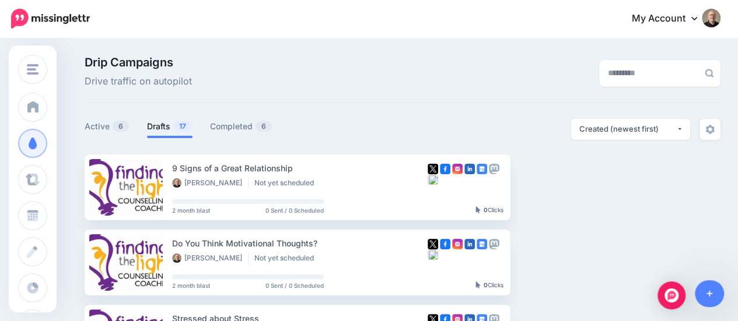
click at [697, 18] on icon at bounding box center [694, 19] width 6 height 4
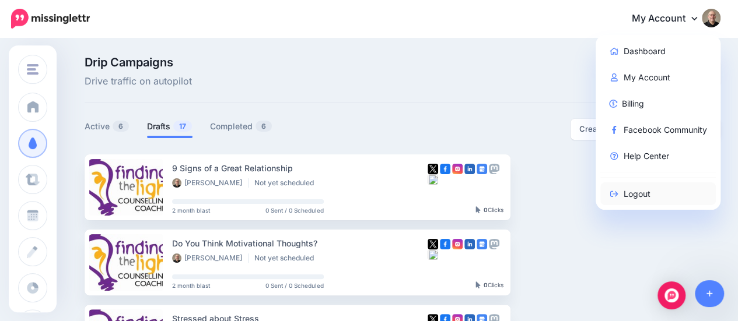
click at [639, 193] on link "Logout" at bounding box center [658, 194] width 116 height 23
